Goal: Navigation & Orientation: Find specific page/section

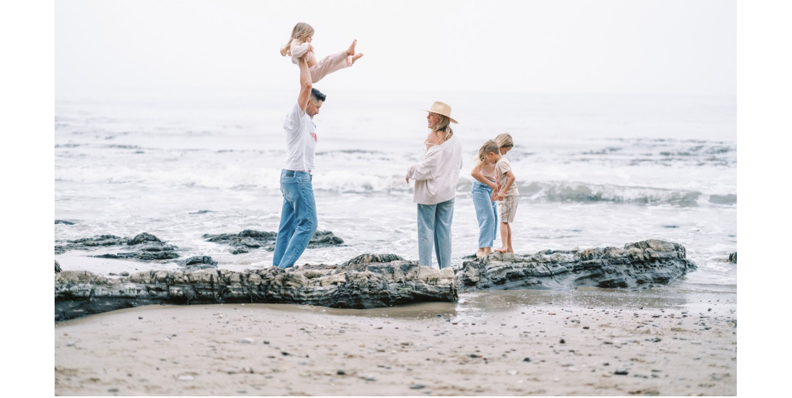
scroll to position [1279, 0]
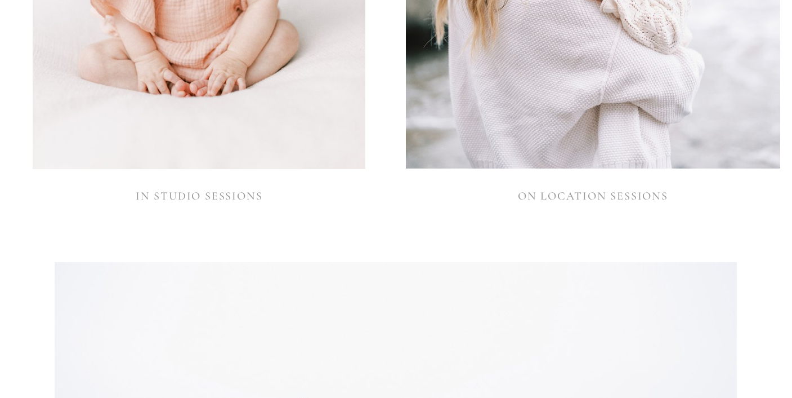
drag, startPoint x: 241, startPoint y: 194, endPoint x: 284, endPoint y: 183, distance: 44.8
click at [241, 194] on link "IN STUDIO SESSIONS" at bounding box center [199, 196] width 127 height 14
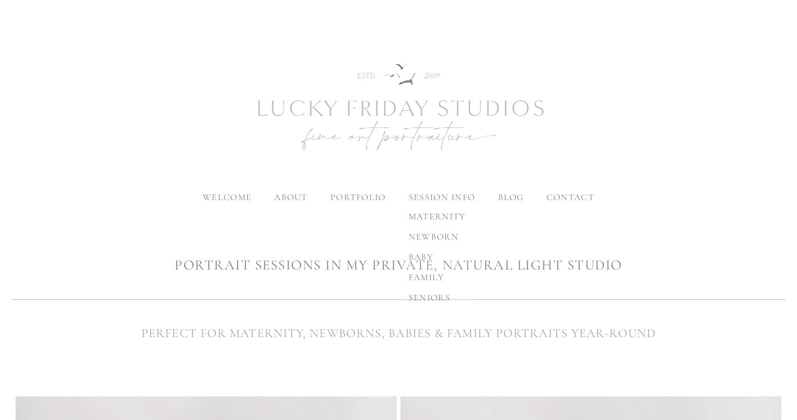
click at [449, 215] on span "maternity" at bounding box center [437, 216] width 57 height 11
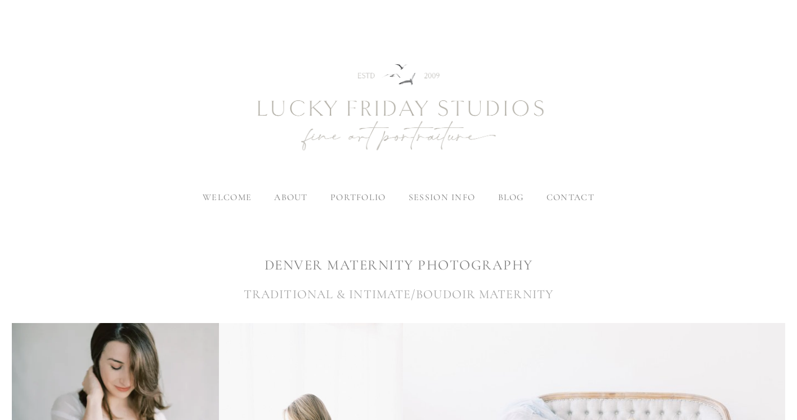
scroll to position [361, 0]
